Goal: Transaction & Acquisition: Purchase product/service

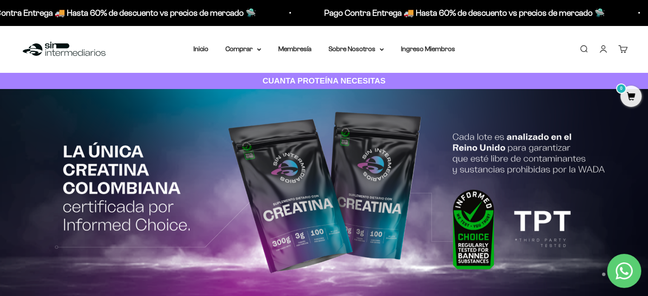
click at [601, 49] on link "Iniciar sesión" at bounding box center [602, 48] width 9 height 9
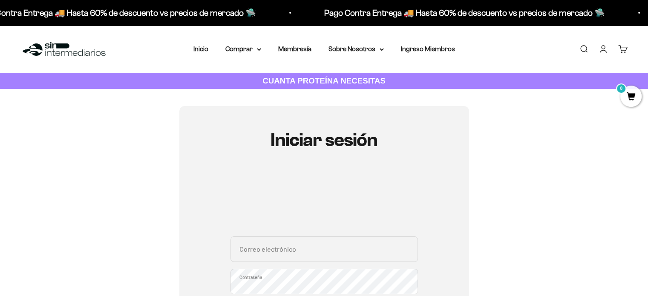
scroll to position [198, 0]
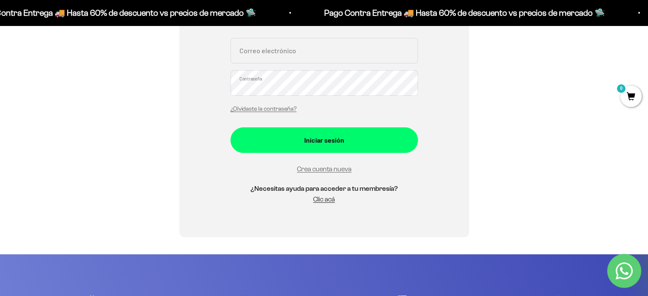
click at [290, 57] on input "Correo electrónico" at bounding box center [323, 51] width 187 height 26
paste input "Damapu89@gmail.com"
type input "Damapu89@gmail.com"
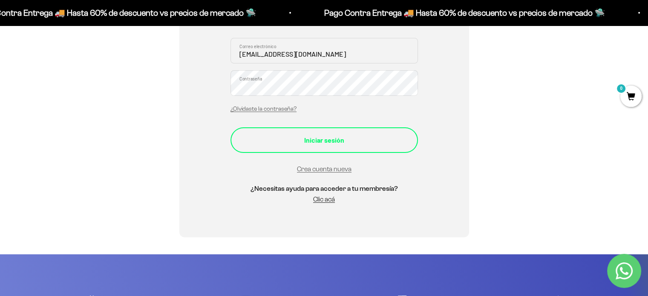
click at [314, 135] on div "Iniciar sesión" at bounding box center [323, 140] width 153 height 11
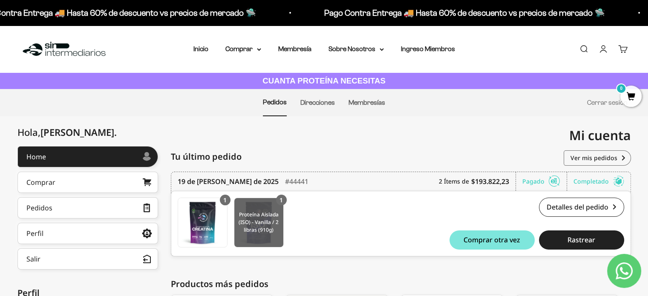
click at [260, 211] on img at bounding box center [258, 222] width 49 height 49
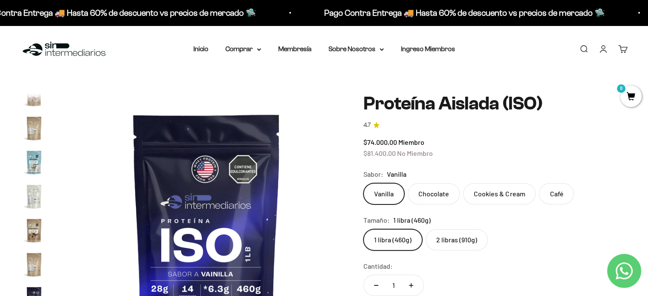
click at [460, 233] on label "2 libras (910g)" at bounding box center [456, 239] width 62 height 21
click at [363, 229] on input "2 libras (910g)" at bounding box center [363, 229] width 0 height 0
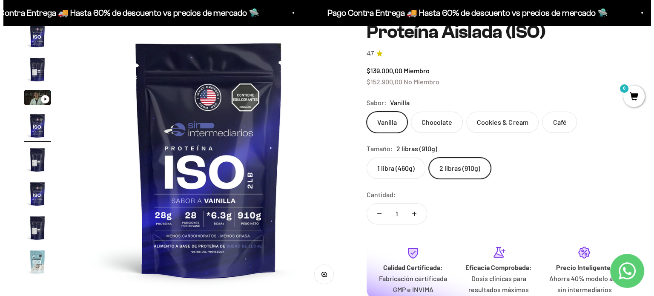
scroll to position [198, 0]
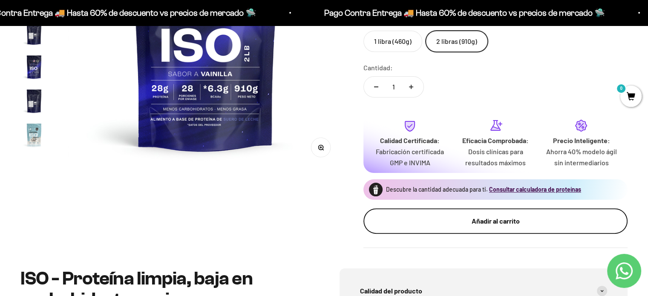
click at [476, 222] on div "Añadir al carrito" at bounding box center [495, 221] width 230 height 11
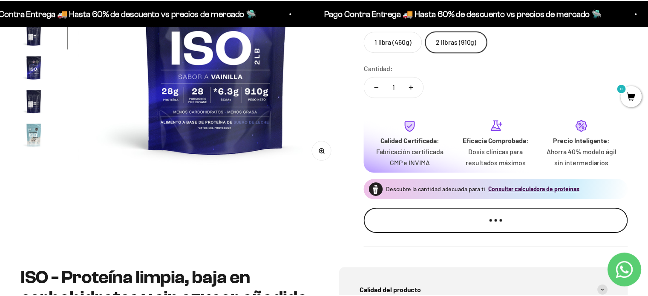
scroll to position [0, 865]
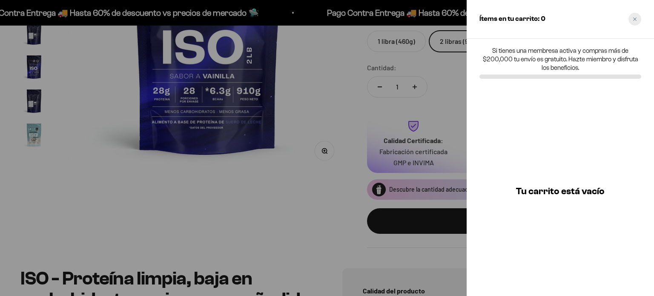
click at [630, 19] on div "Close cart" at bounding box center [635, 19] width 13 height 13
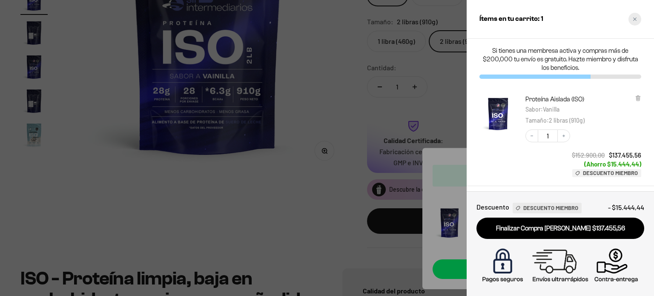
click at [635, 19] on icon "Close cart" at bounding box center [635, 19] width 4 height 4
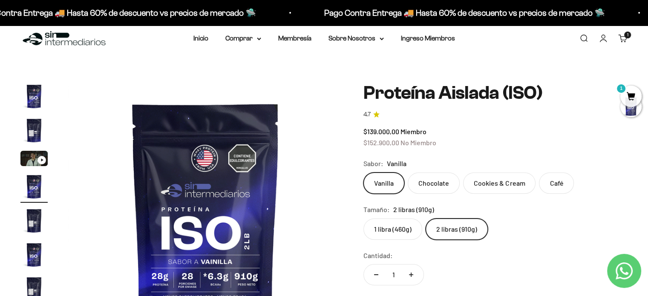
scroll to position [0, 0]
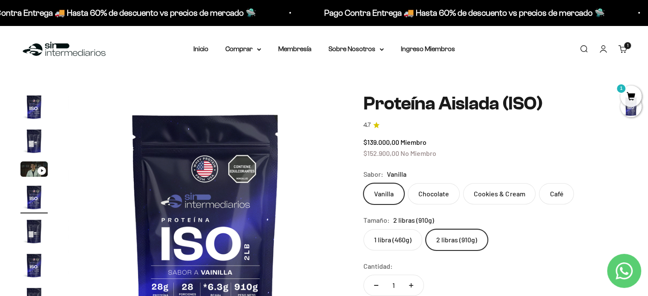
click at [431, 187] on label "Chocolate" at bounding box center [434, 193] width 52 height 21
click at [363, 183] on input "Chocolate" at bounding box center [363, 183] width 0 height 0
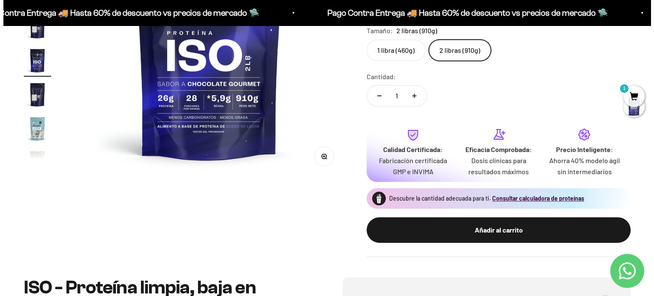
scroll to position [198, 0]
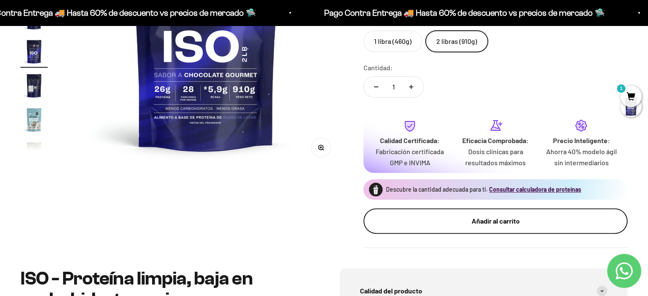
click at [546, 224] on div "Añadir al carrito" at bounding box center [495, 221] width 230 height 11
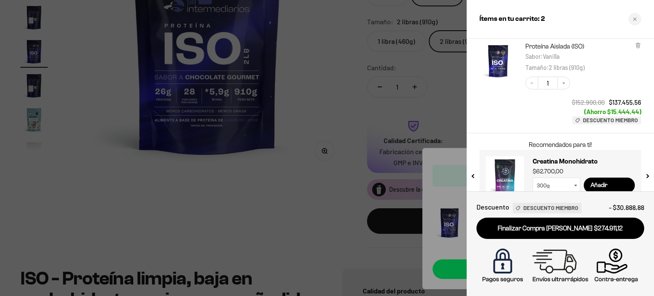
scroll to position [152, 0]
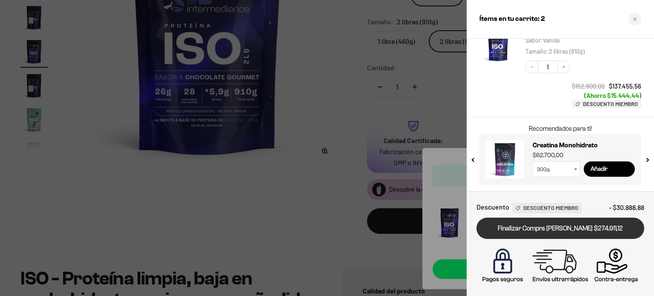
click at [552, 228] on link "Finalizar Compra Segura $274.911,12" at bounding box center [561, 229] width 168 height 22
